Goal: Information Seeking & Learning: Learn about a topic

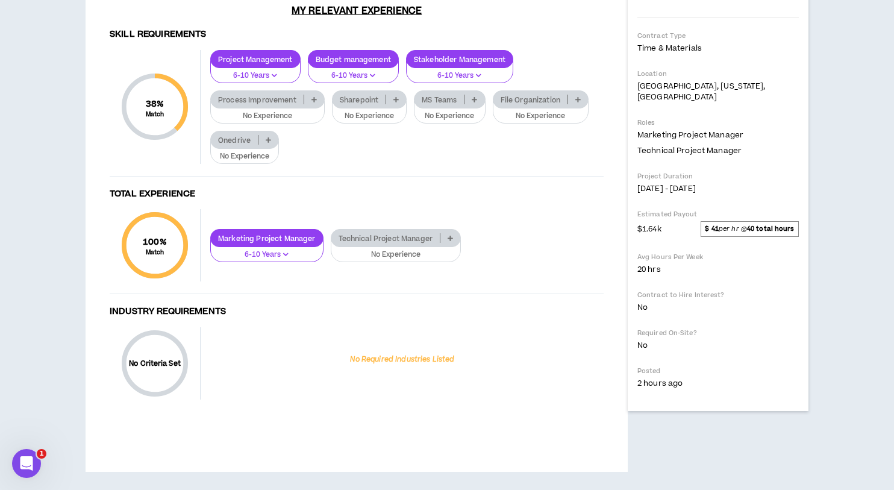
click at [282, 104] on p "Process Improvement" at bounding box center [257, 99] width 93 height 9
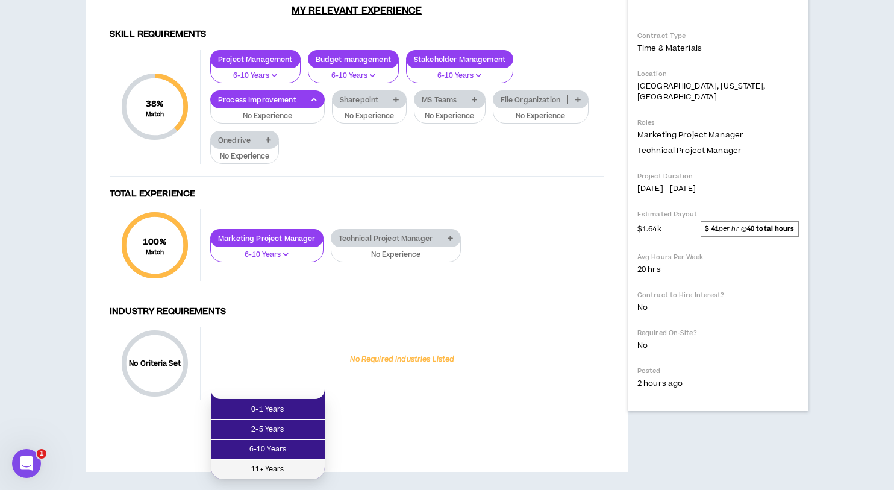
click at [272, 459] on li "11+ Years" at bounding box center [268, 468] width 114 height 19
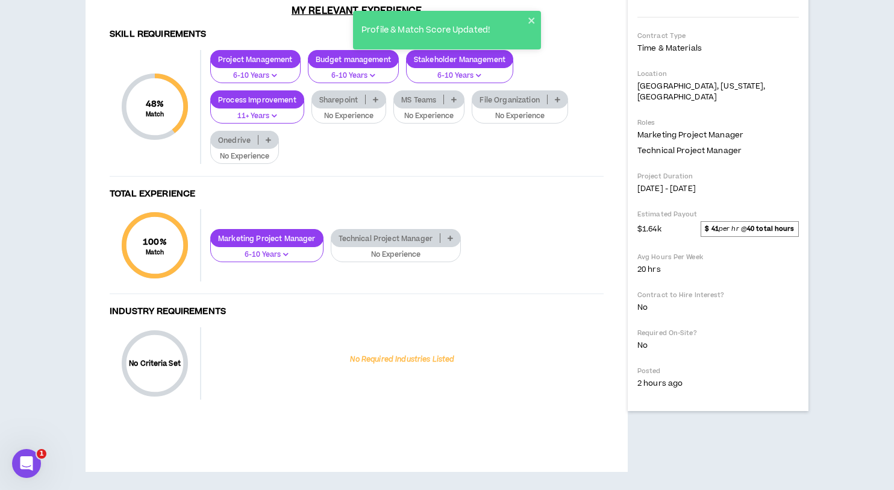
click at [335, 108] on div "Sharepoint" at bounding box center [348, 99] width 75 height 18
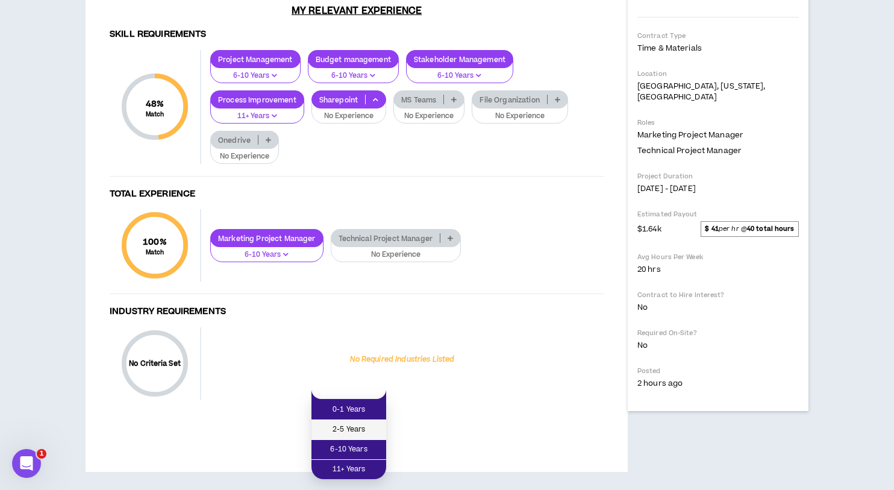
click at [352, 423] on span "2-5 Years" at bounding box center [349, 429] width 60 height 13
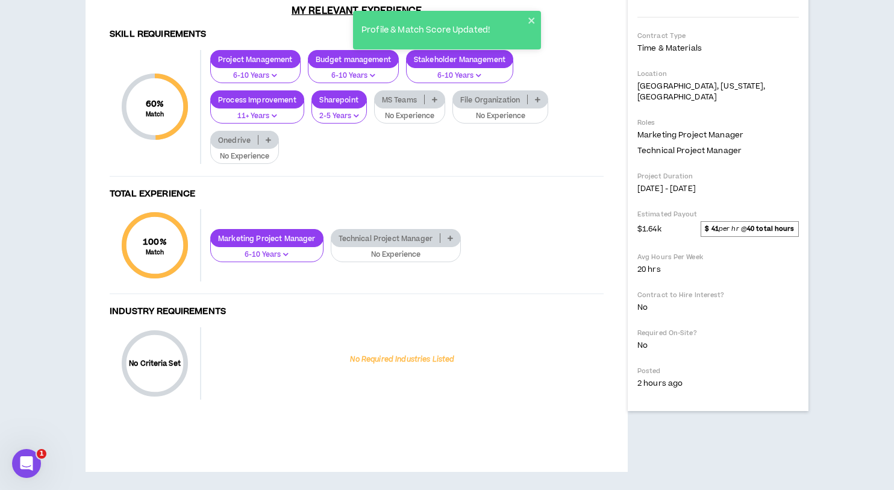
click at [417, 122] on p "No Experience" at bounding box center [409, 116] width 55 height 11
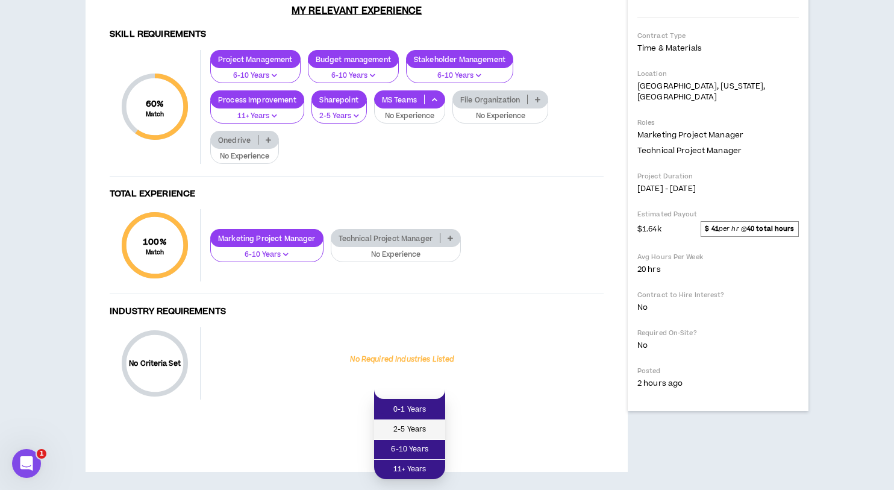
click at [417, 423] on span "2-5 Years" at bounding box center [409, 429] width 57 height 13
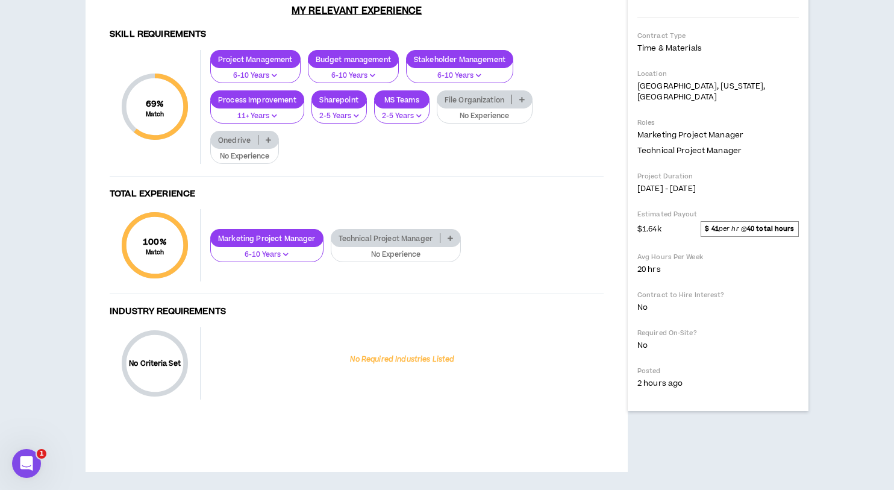
click at [485, 122] on p "No Experience" at bounding box center [484, 116] width 81 height 11
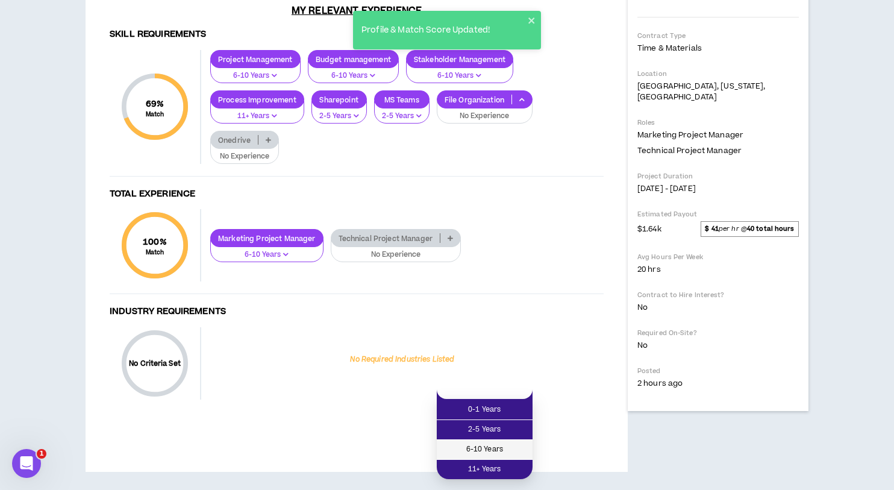
click at [476, 443] on span "6-10 Years" at bounding box center [484, 449] width 81 height 13
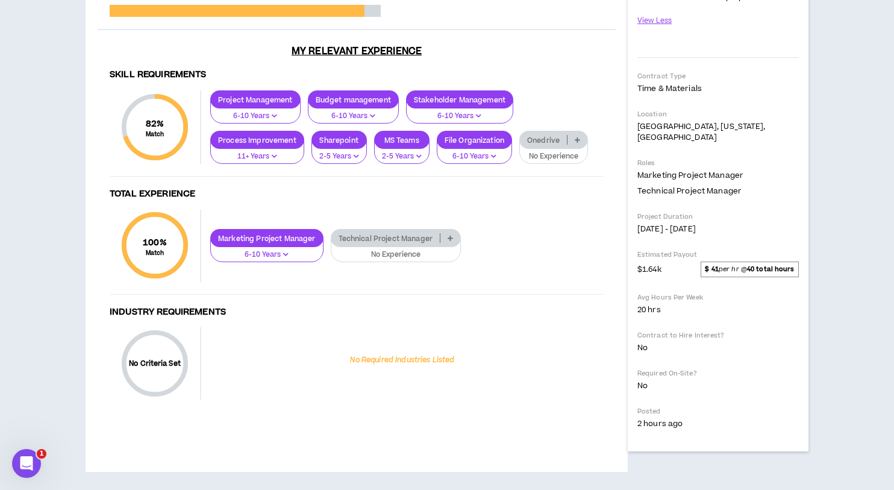
click at [252, 162] on p "11+ Years" at bounding box center [257, 156] width 78 height 11
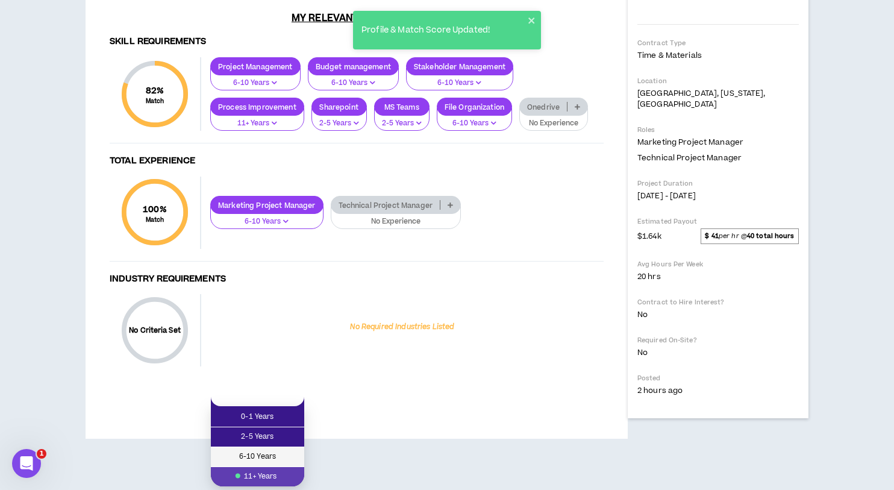
click at [253, 450] on span "6-10 Years" at bounding box center [257, 456] width 79 height 13
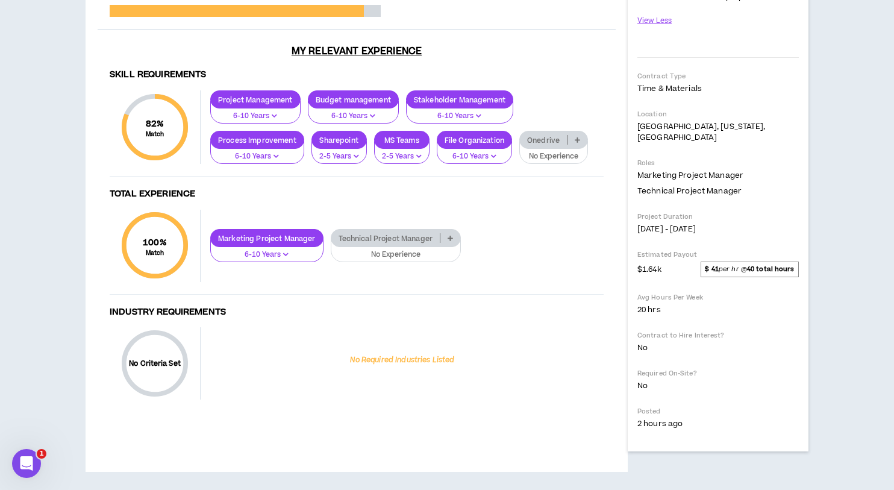
click at [554, 164] on button "No Experience" at bounding box center [553, 152] width 69 height 23
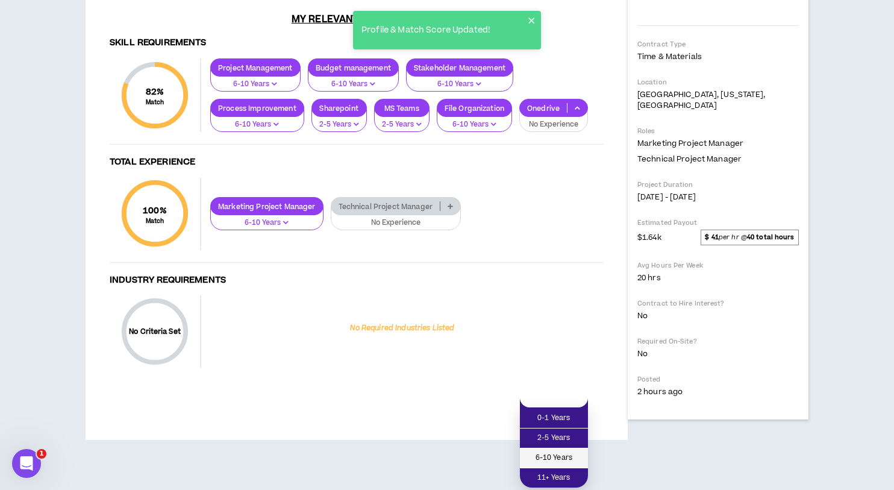
click at [550, 451] on span "6-10 Years" at bounding box center [554, 457] width 54 height 13
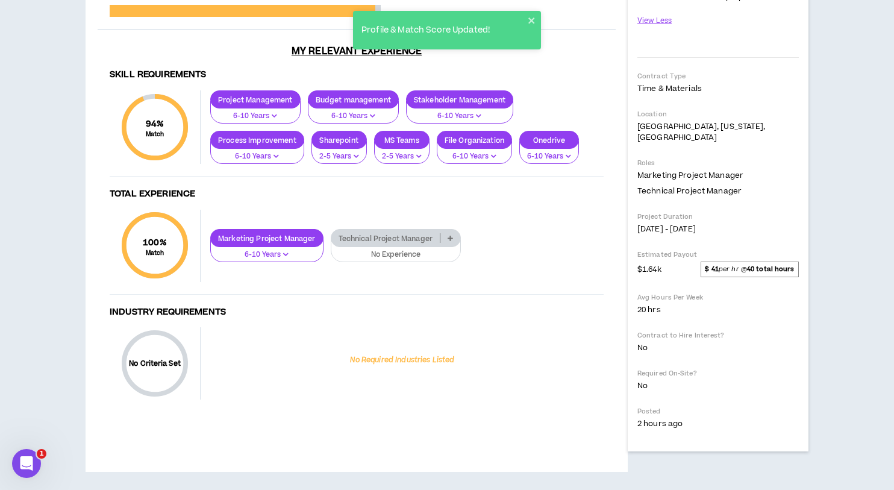
click at [390, 247] on div "Technical Project Manager" at bounding box center [396, 238] width 131 height 18
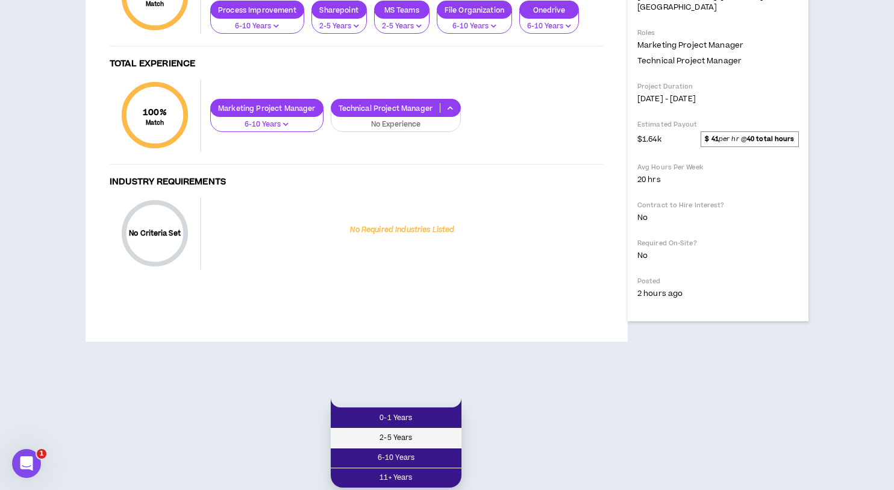
click at [387, 431] on span "2-5 Years" at bounding box center [396, 437] width 116 height 13
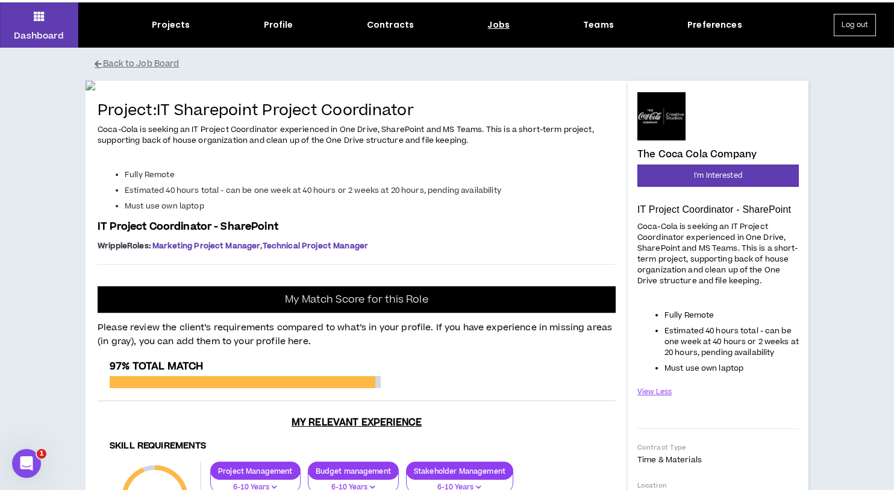
scroll to position [33, 0]
